Goal: Information Seeking & Learning: Learn about a topic

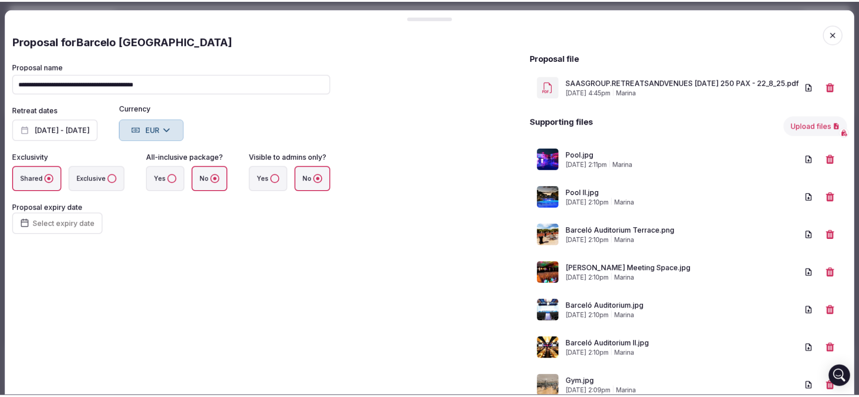
scroll to position [113, 0]
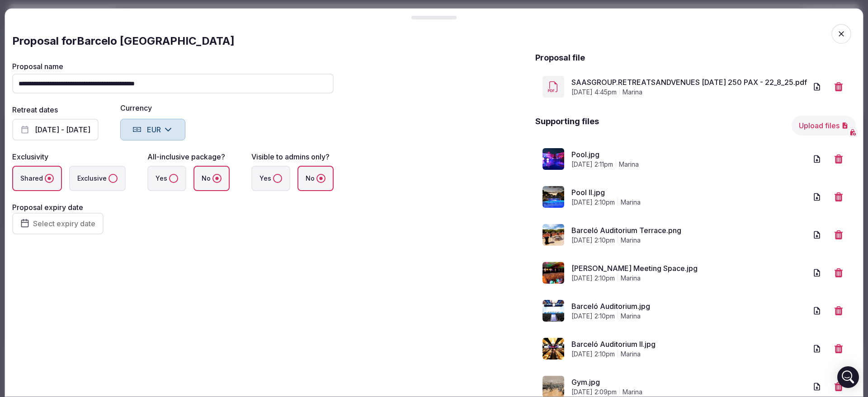
click at [838, 33] on icon "button" at bounding box center [840, 33] width 5 height 5
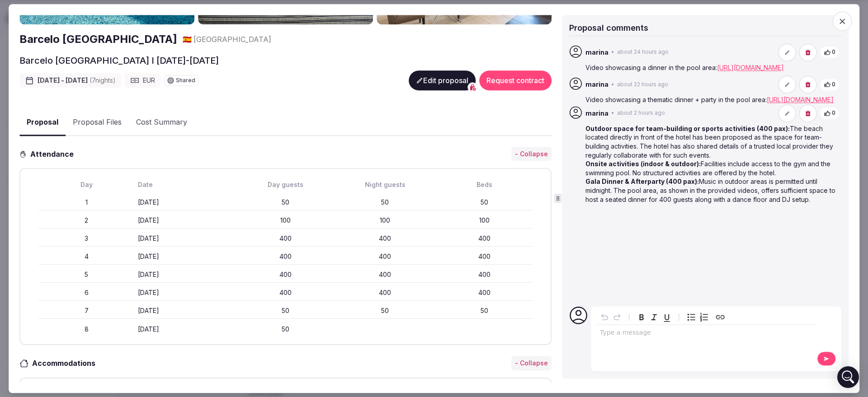
click at [840, 21] on icon "button" at bounding box center [841, 21] width 9 height 9
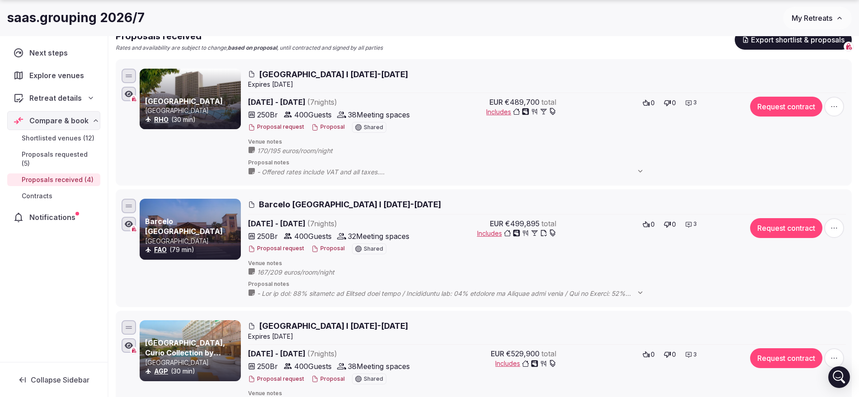
click at [837, 21] on icon "button" at bounding box center [839, 17] width 7 height 7
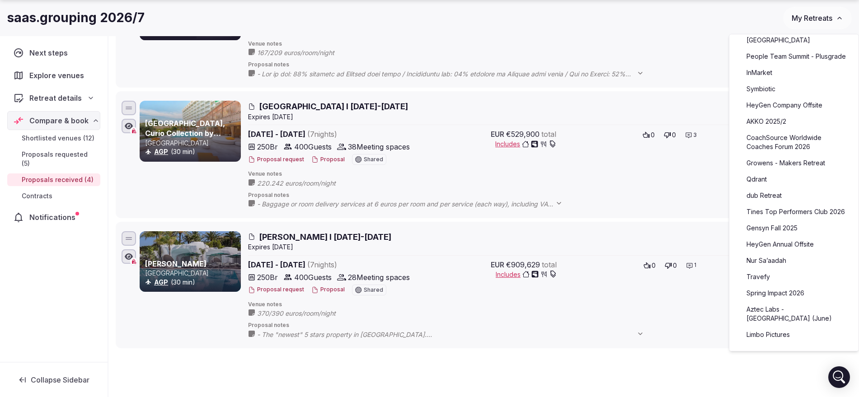
scroll to position [339, 0]
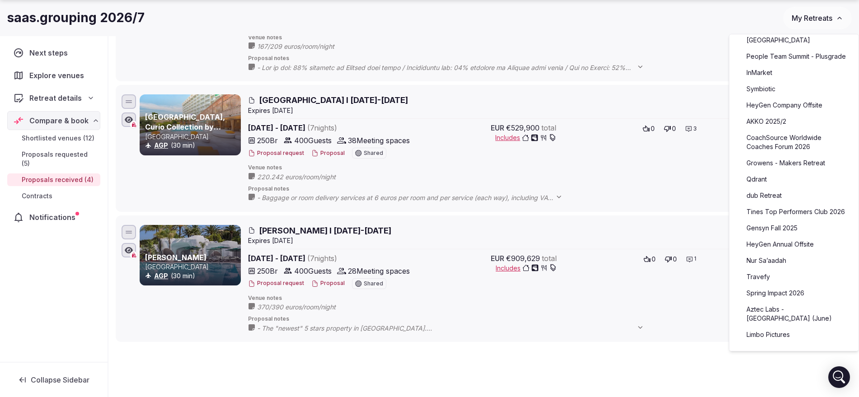
click at [787, 268] on link "Nur Sa’aadah" at bounding box center [793, 260] width 111 height 14
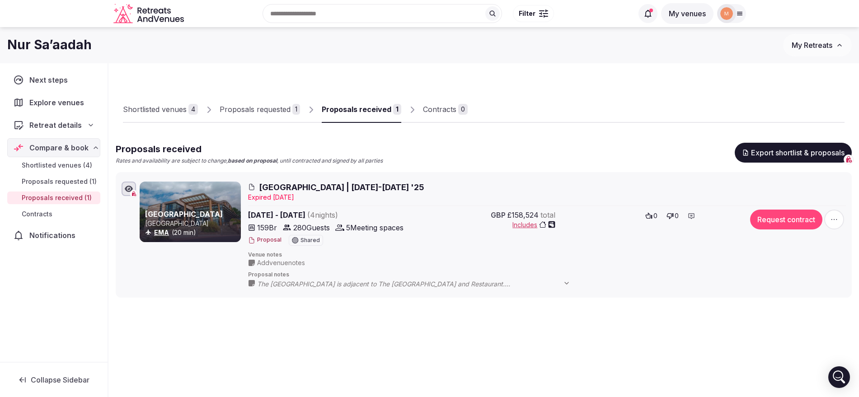
click at [342, 184] on span "[GEOGRAPHIC_DATA] | [DATE]-[DATE] '25" at bounding box center [341, 187] width 165 height 11
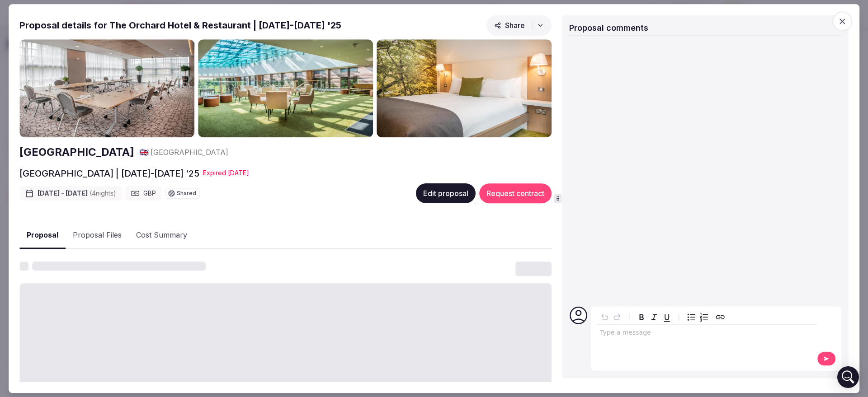
drag, startPoint x: 110, startPoint y: 20, endPoint x: 186, endPoint y: 23, distance: 76.4
click at [186, 23] on h2 "Proposal details for The Orchard Hotel & Restaurant | [DATE]-[DATE] '25" at bounding box center [180, 25] width 322 height 13
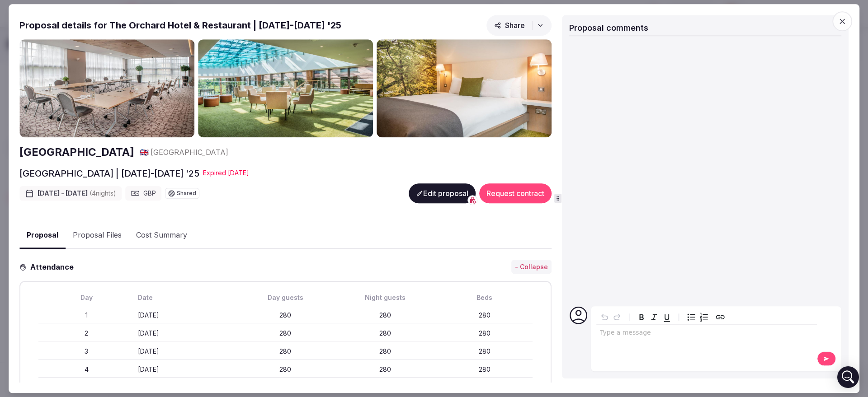
click at [192, 25] on h2 "Proposal details for The Orchard Hotel & Restaurant | [DATE]-[DATE] '25" at bounding box center [180, 25] width 322 height 13
drag, startPoint x: 190, startPoint y: 24, endPoint x: 109, endPoint y: 19, distance: 80.6
click at [109, 19] on h2 "Proposal details for The Orchard Hotel & Restaurant | [DATE]-[DATE] '25" at bounding box center [180, 25] width 322 height 13
copy h2 "[GEOGRAPHIC_DATA]"
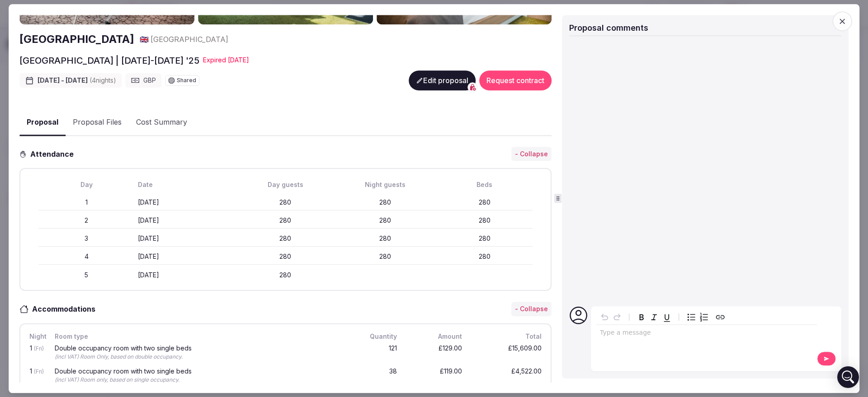
click at [721, 35] on div "Proposal comments" at bounding box center [705, 29] width 272 height 14
